Goal: Transaction & Acquisition: Purchase product/service

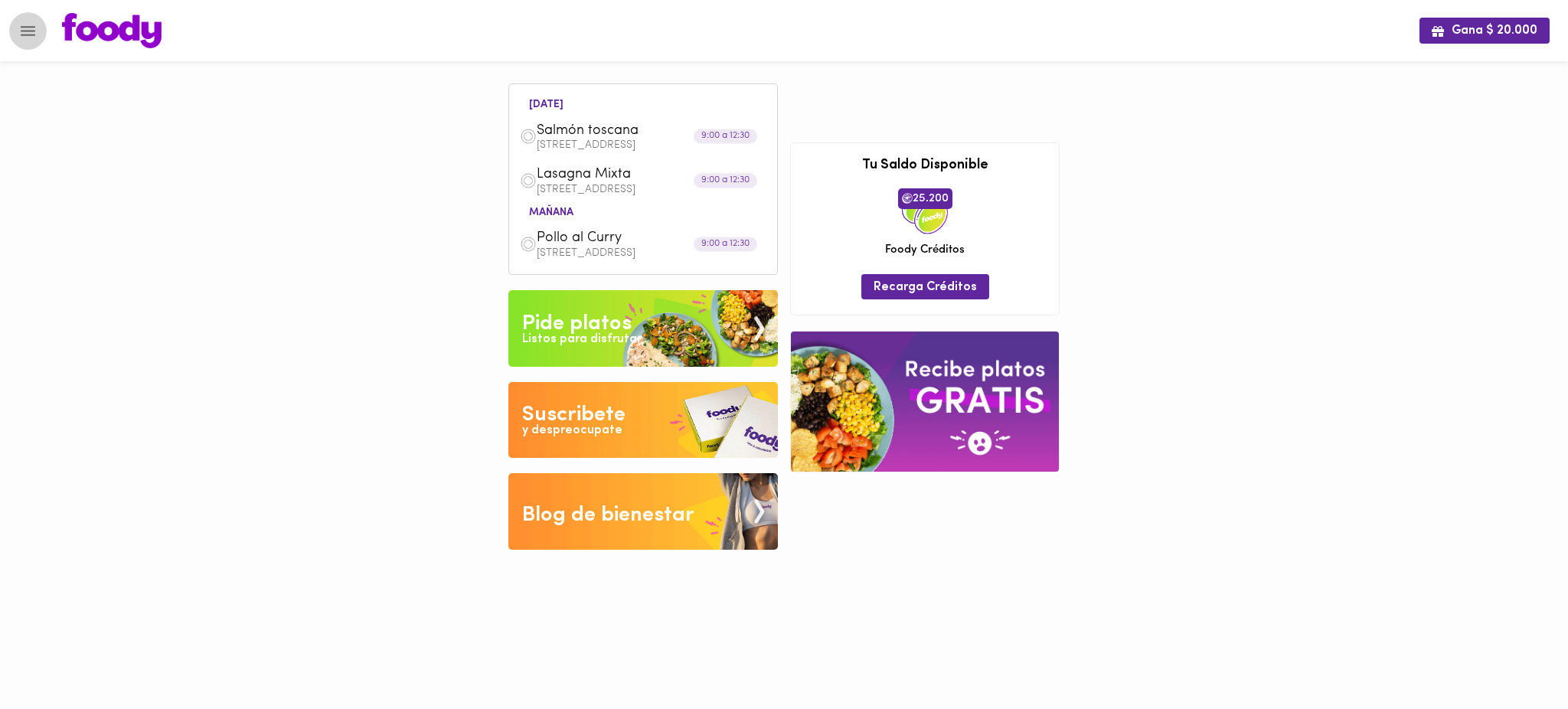
click at [23, 34] on icon "Menu" at bounding box center [28, 31] width 15 height 10
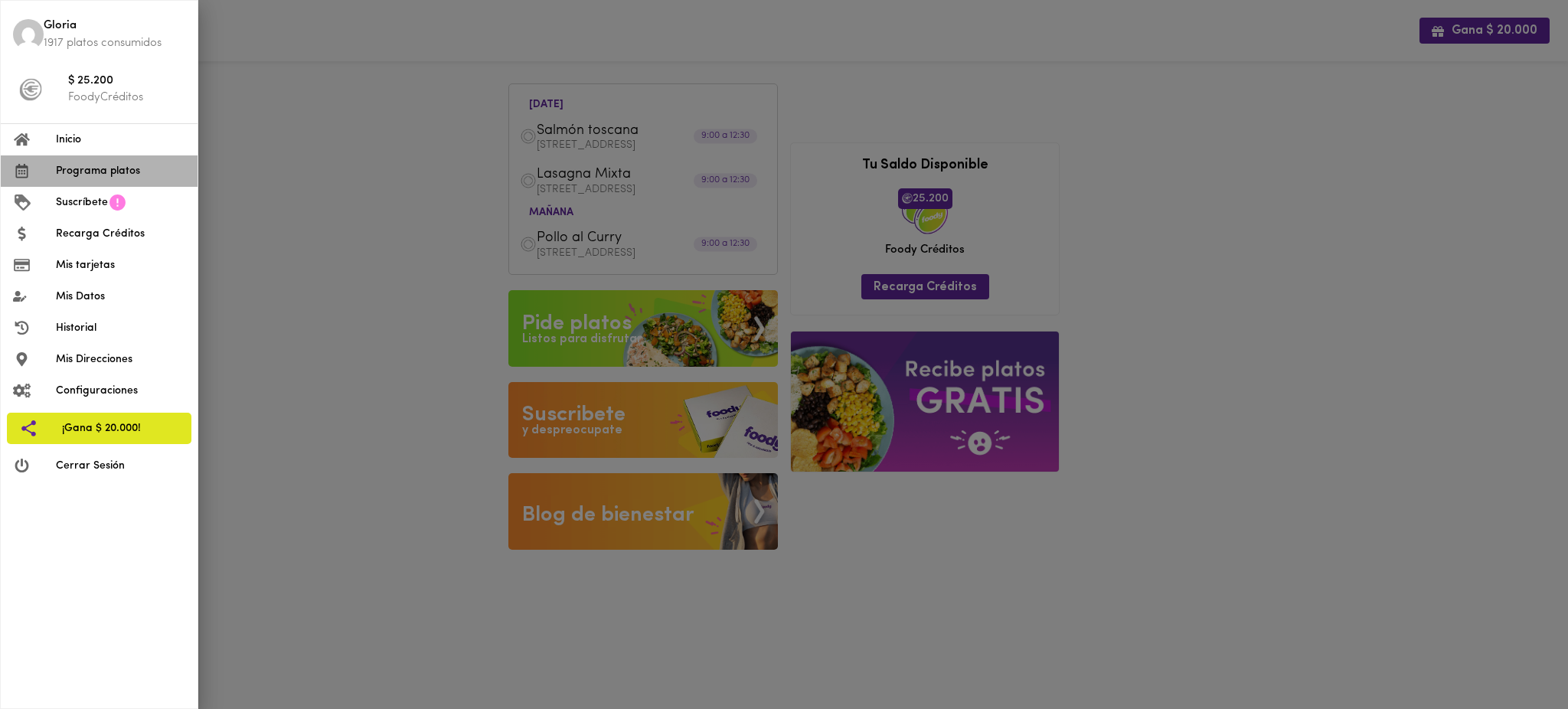
click at [107, 173] on span "Programa platos" at bounding box center [121, 171] width 130 height 16
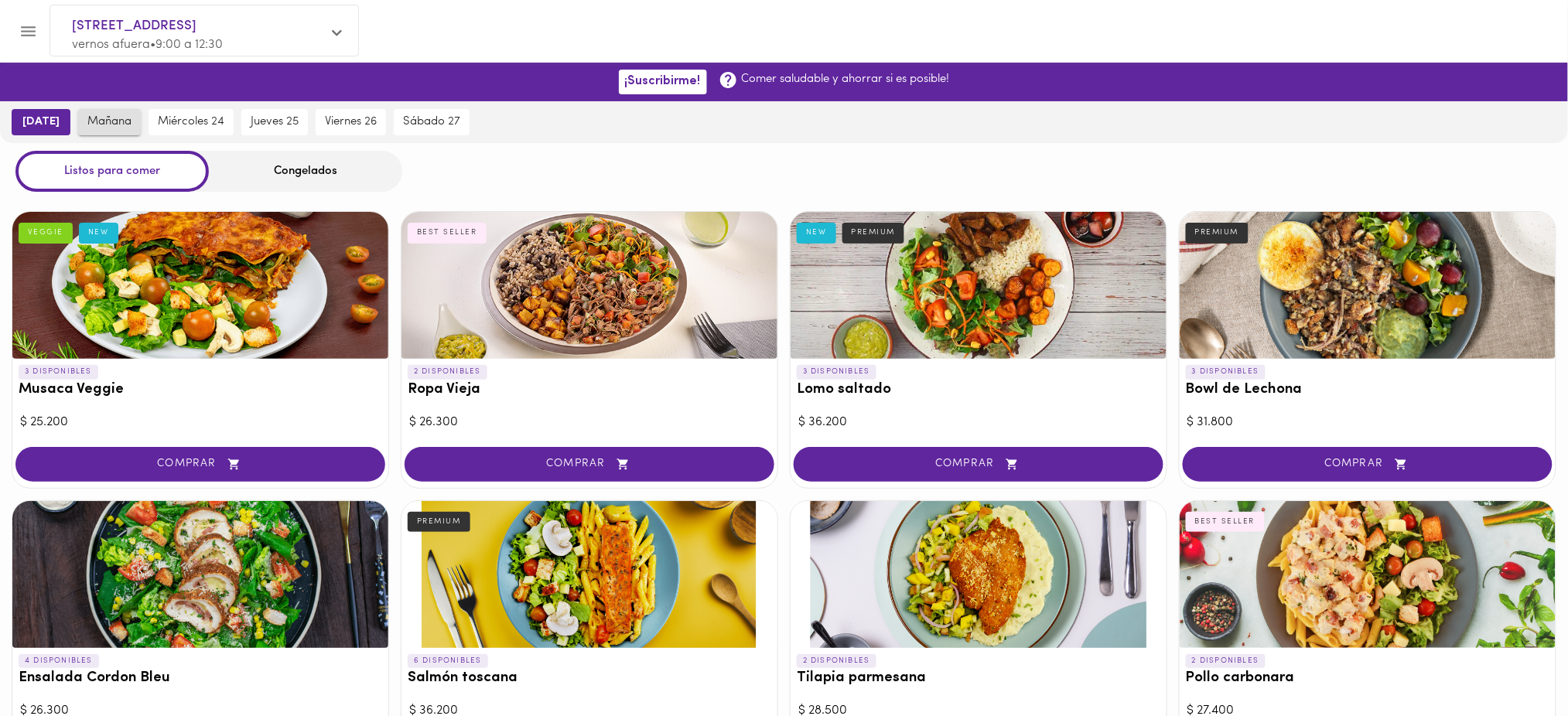
click at [88, 119] on span "mañana" at bounding box center [110, 122] width 44 height 14
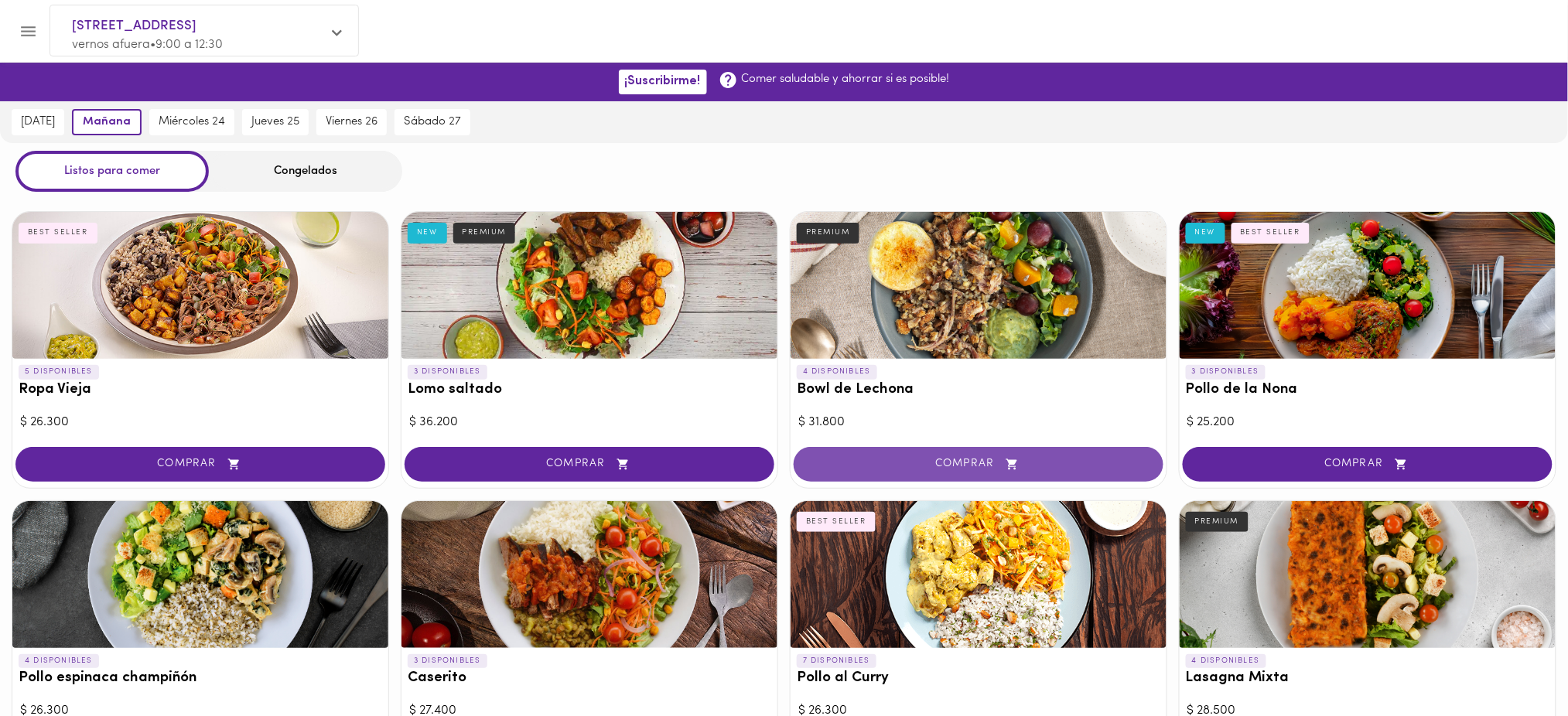
click at [967, 465] on span "COMPRAR" at bounding box center [978, 464] width 331 height 13
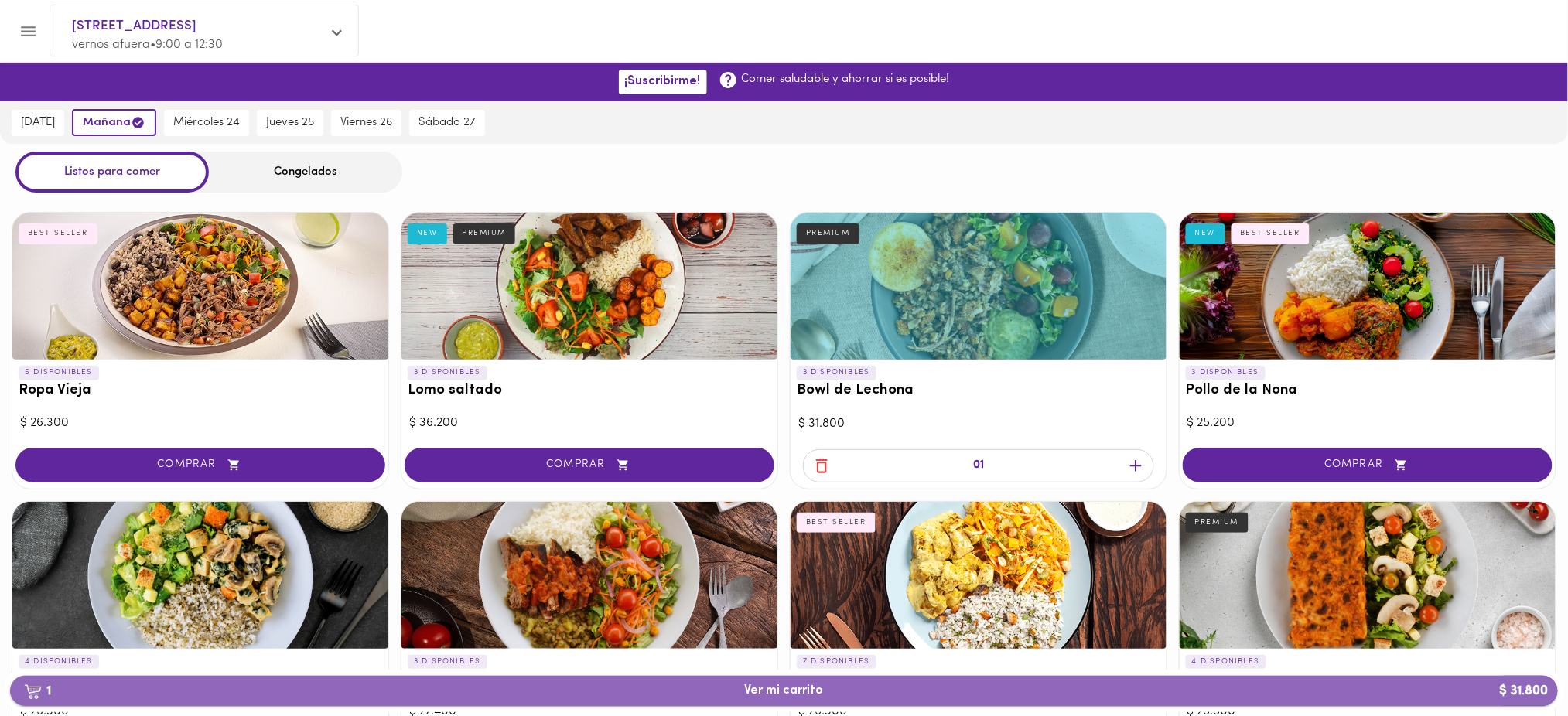
click at [820, 688] on span "1 Ver mi carrito $ 31.800" at bounding box center [784, 691] width 79 height 15
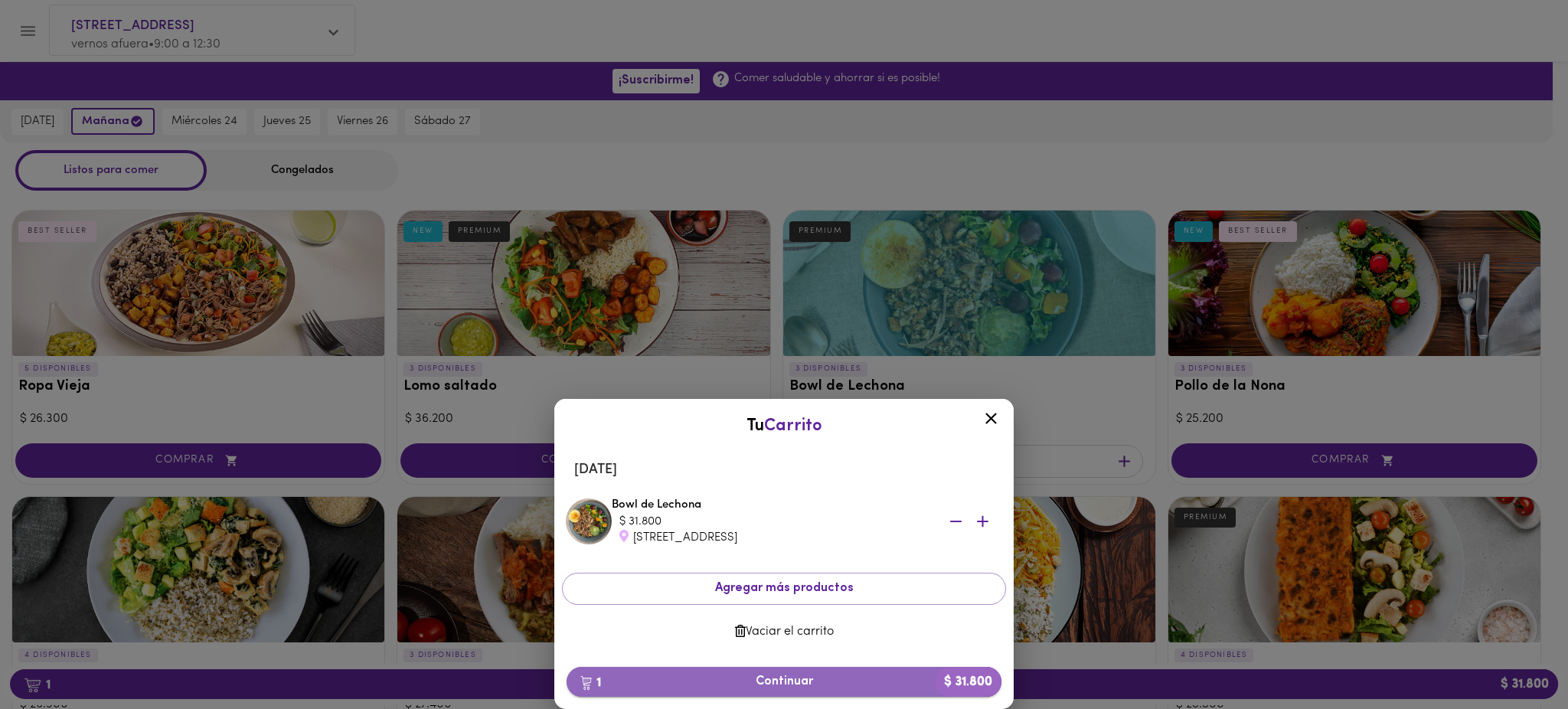
click at [780, 683] on span "1 Continuar $ 31.800" at bounding box center [784, 681] width 410 height 15
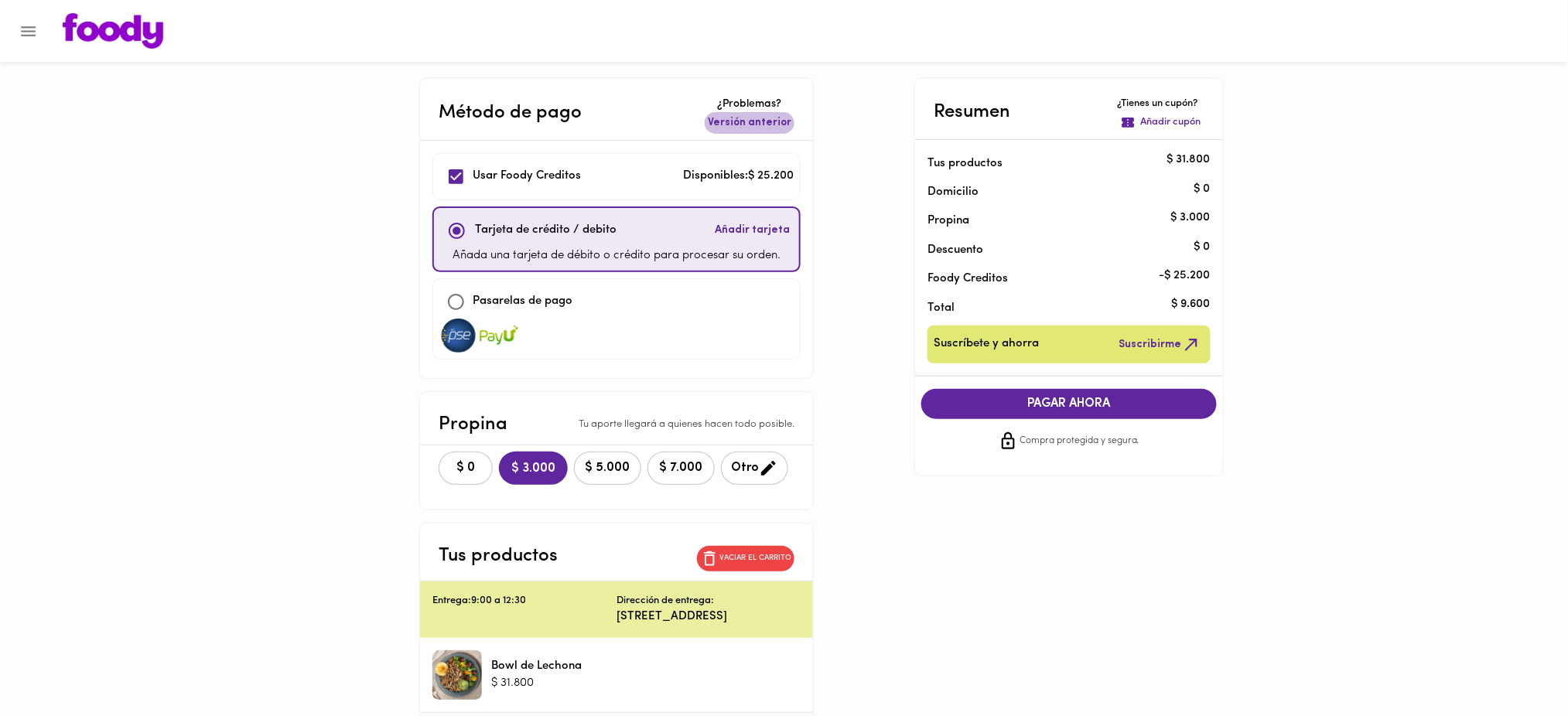
click at [759, 125] on span "Versión anterior" at bounding box center [749, 123] width 84 height 16
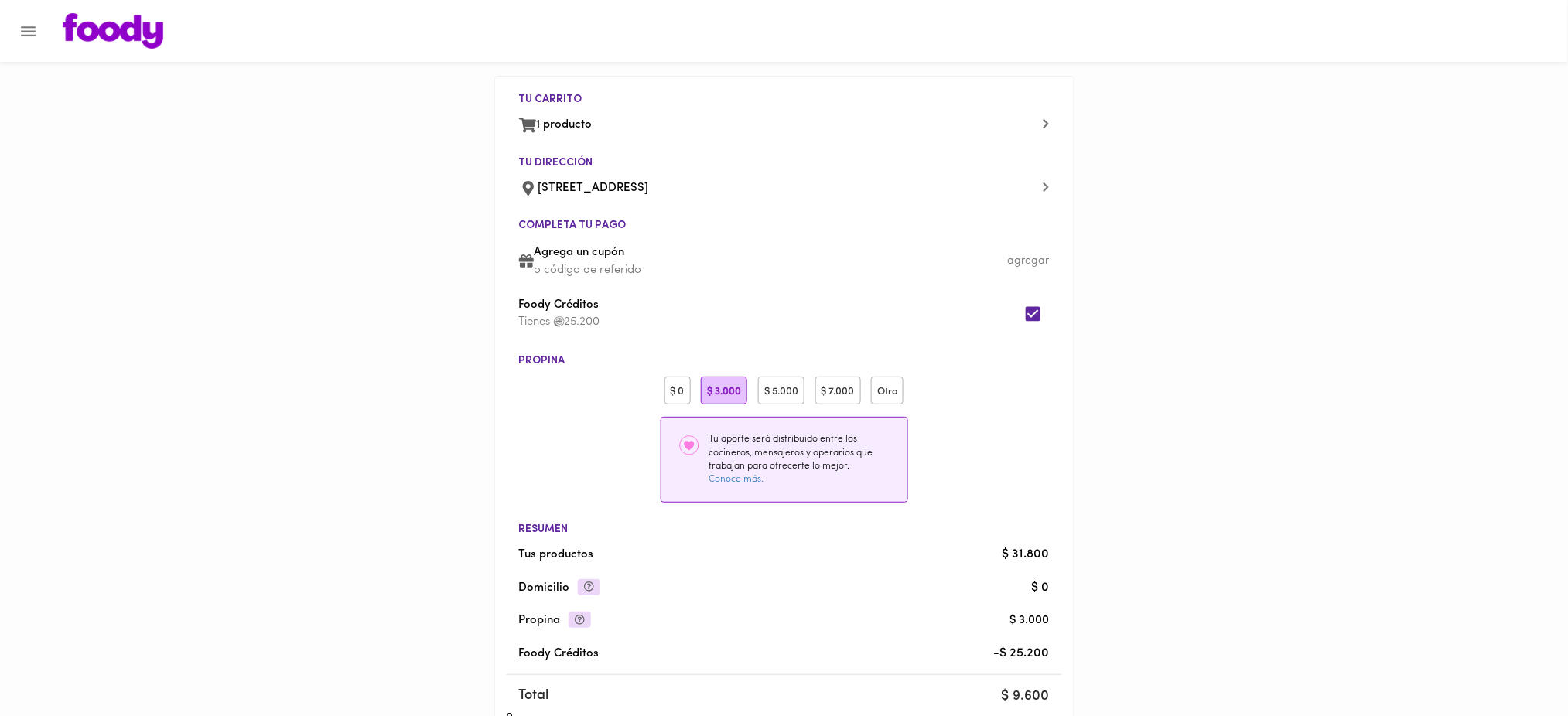
click at [677, 380] on div "$ 0" at bounding box center [677, 390] width 26 height 29
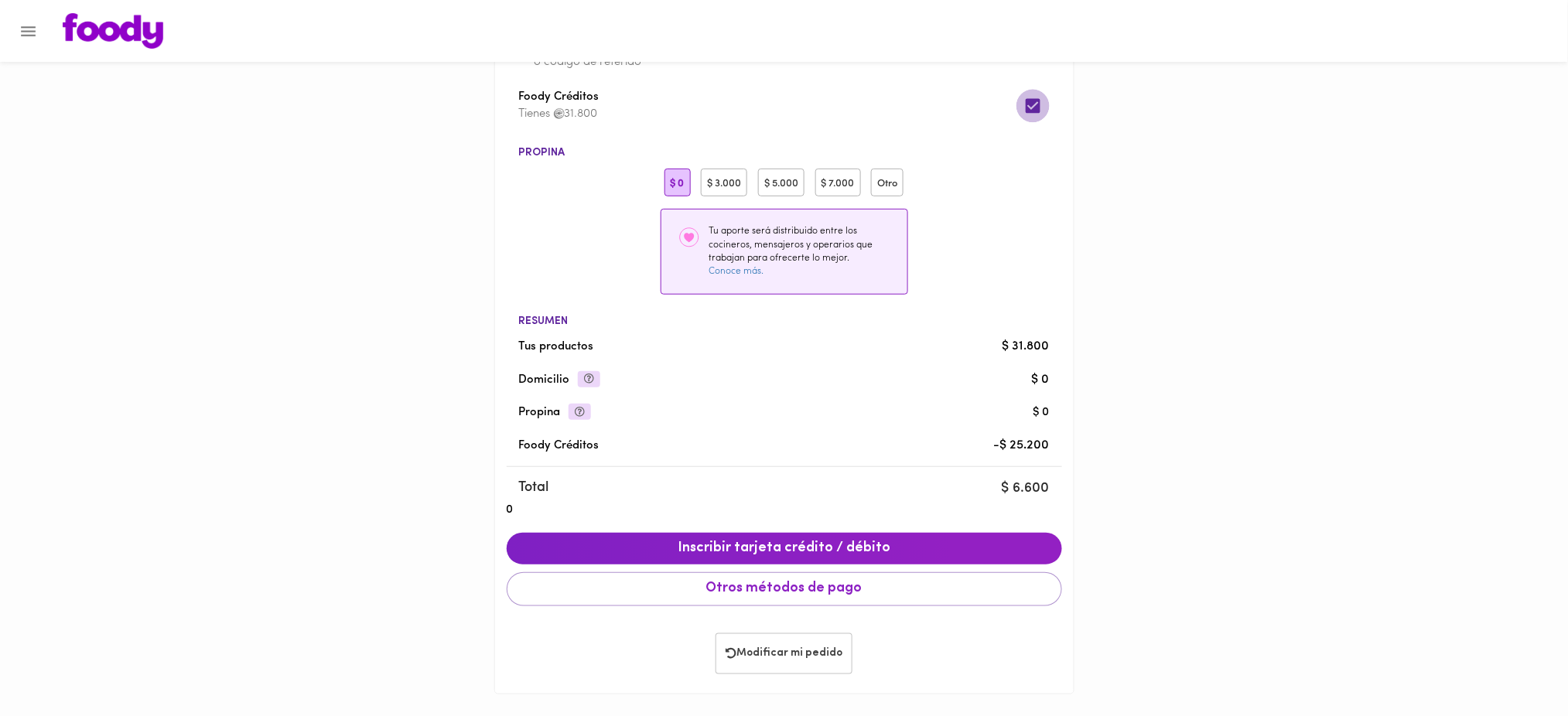
click at [1029, 104] on input "checkbox" at bounding box center [1033, 106] width 34 height 34
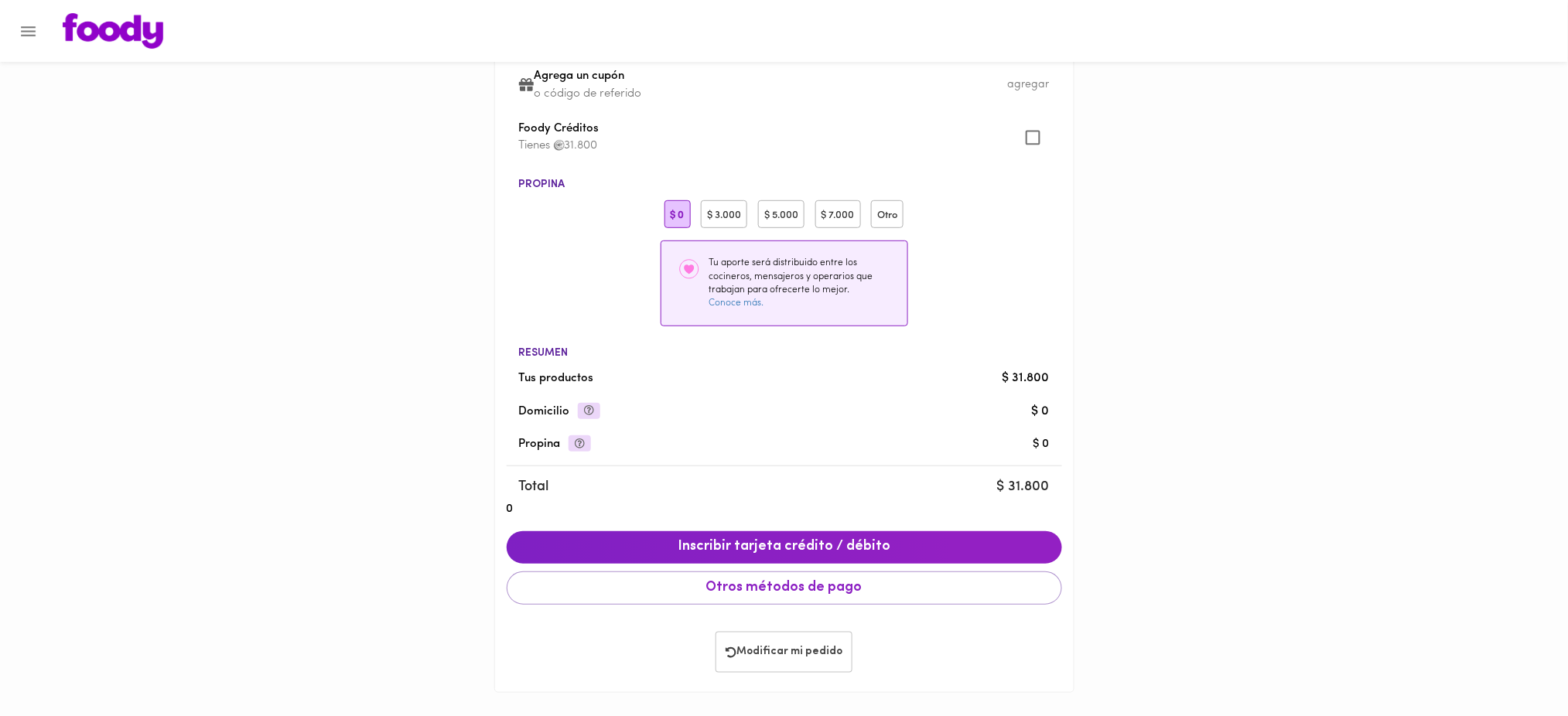
scroll to position [176, 0]
click at [1029, 104] on div "Agrega un cupón o código de referido" at bounding box center [784, 85] width 555 height 52
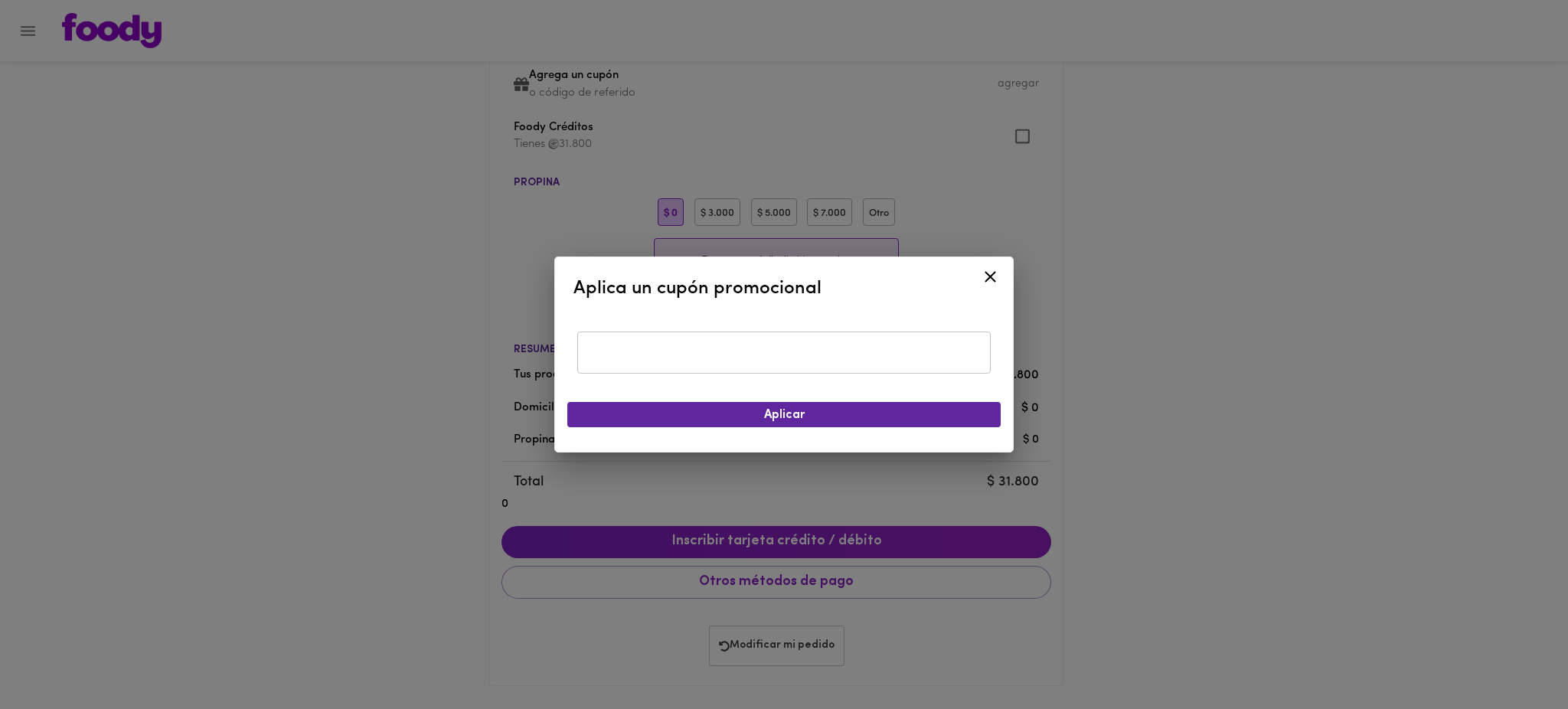
click at [988, 275] on icon at bounding box center [990, 276] width 11 height 11
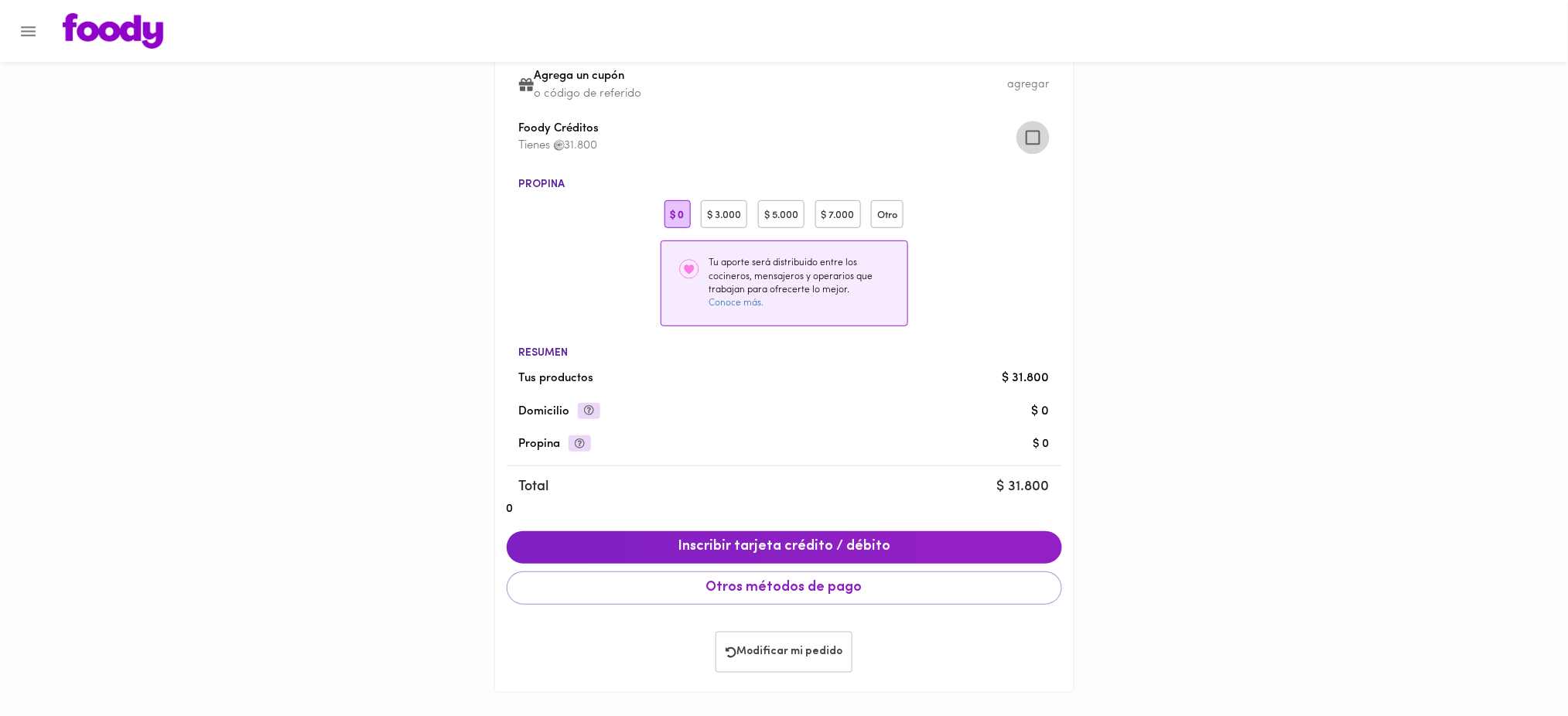
click at [1033, 139] on input "checkbox" at bounding box center [1033, 137] width 34 height 34
checkbox input "true"
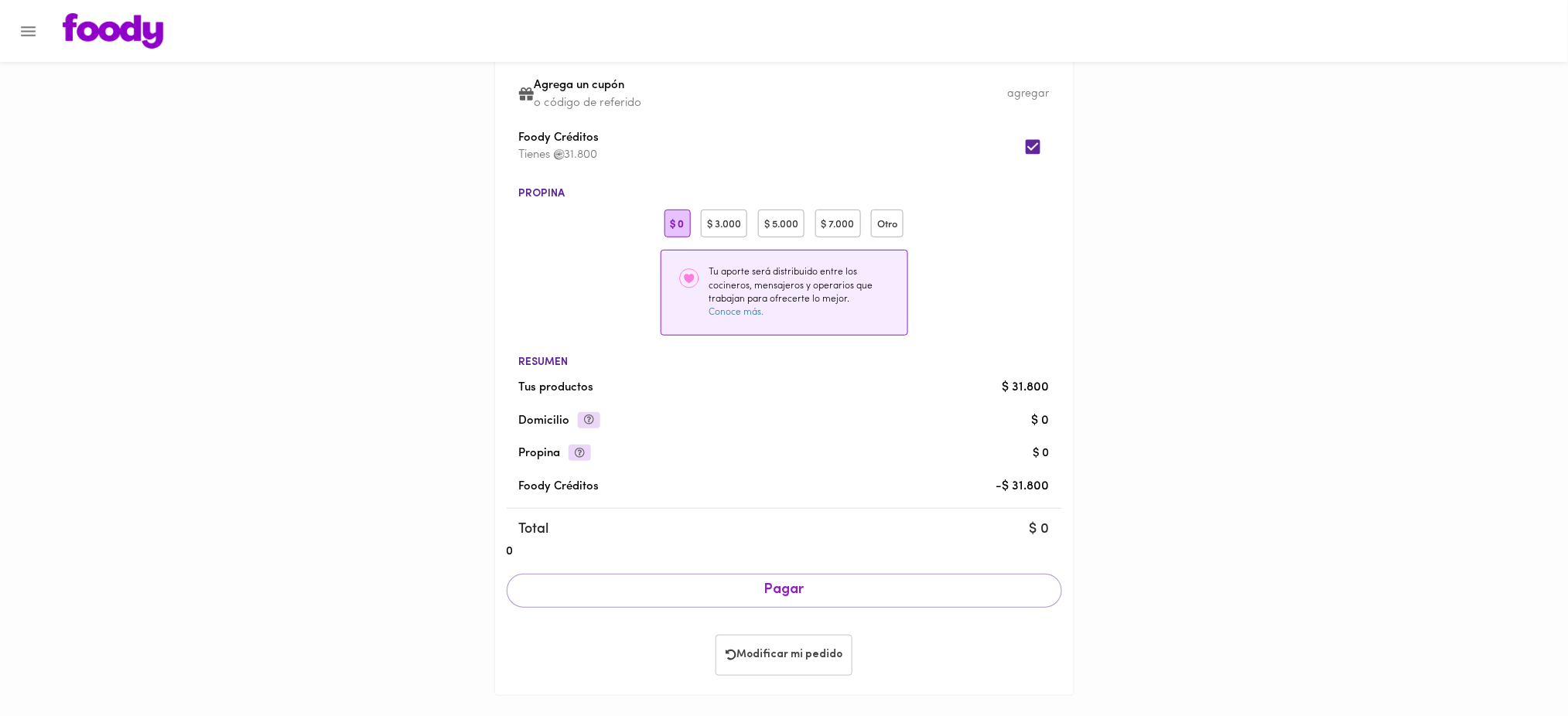
scroll to position [169, 0]
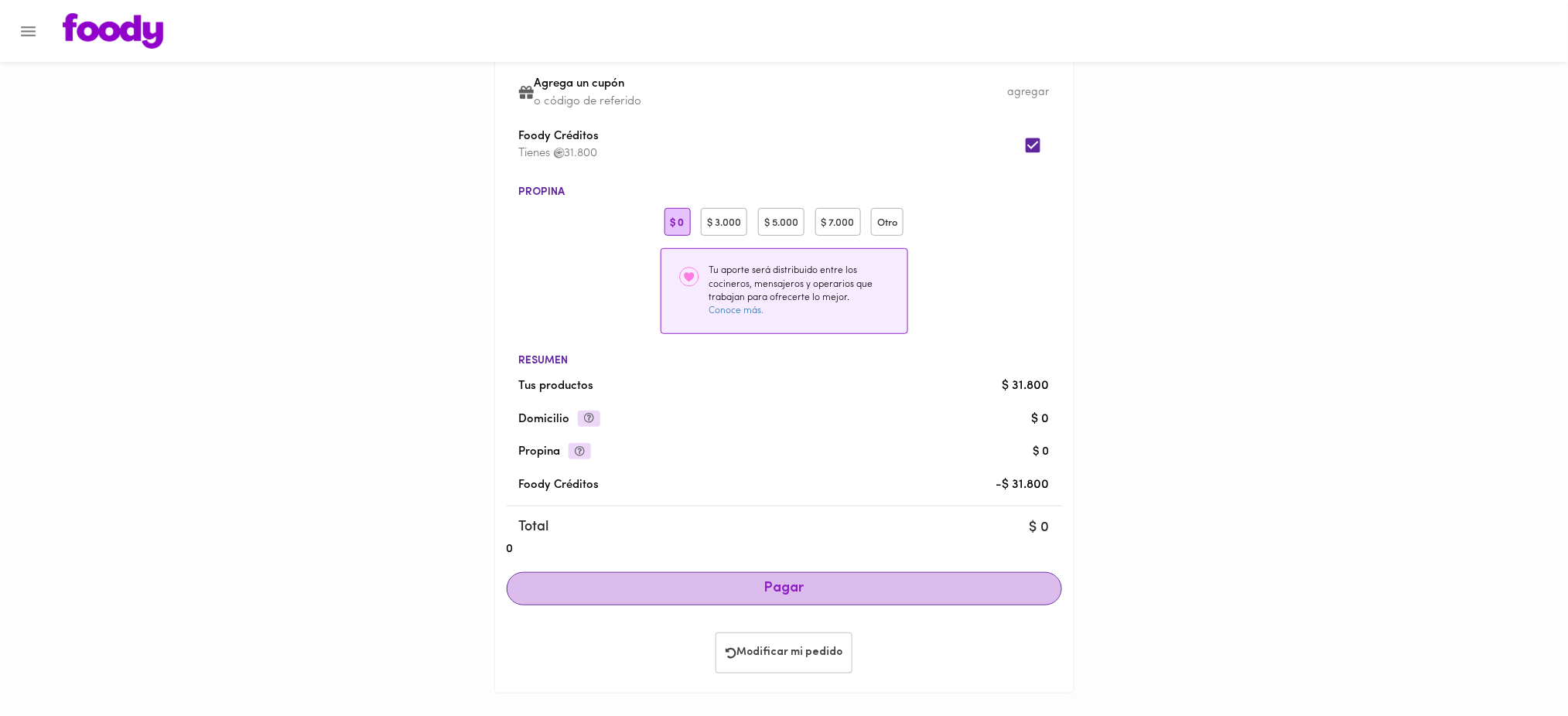
click at [797, 577] on button "Pagar" at bounding box center [784, 589] width 555 height 34
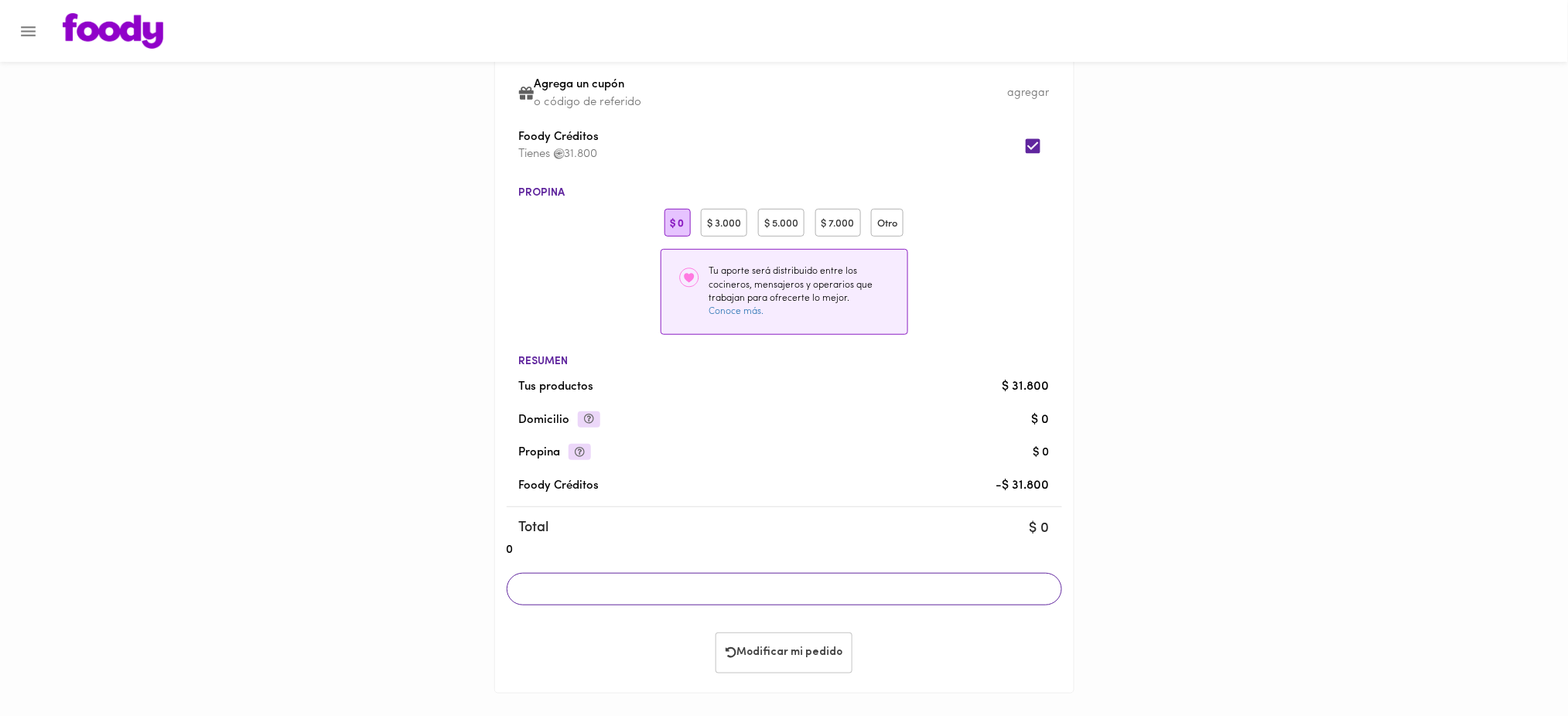
scroll to position [115, 0]
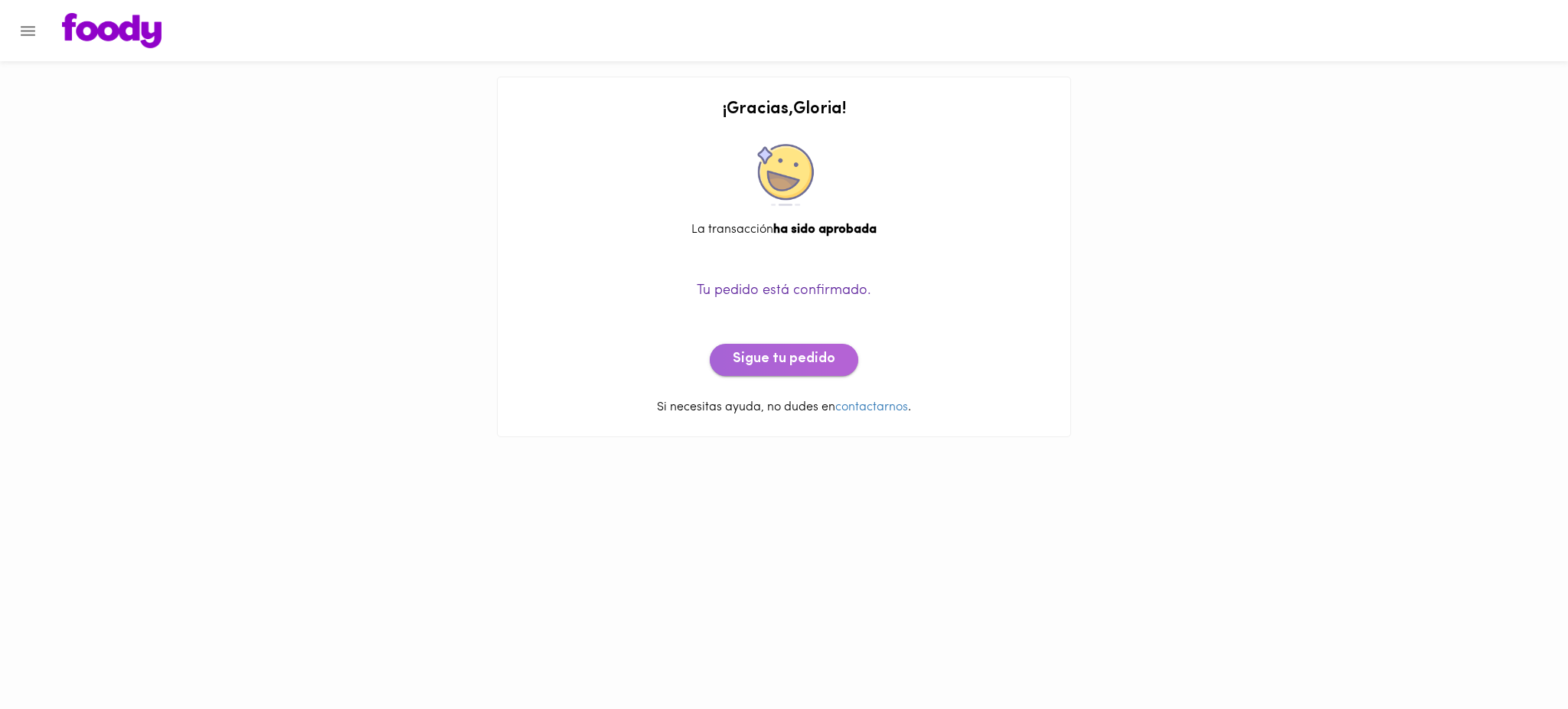
click at [792, 366] on span "Sigue tu pedido" at bounding box center [784, 360] width 103 height 17
